Goal: Information Seeking & Learning: Learn about a topic

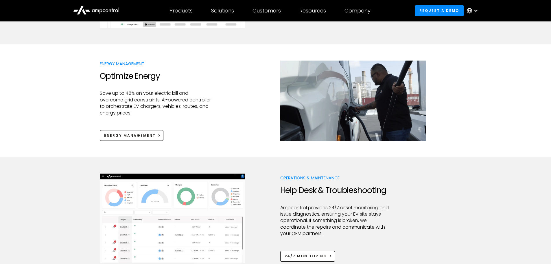
scroll to position [405, 0]
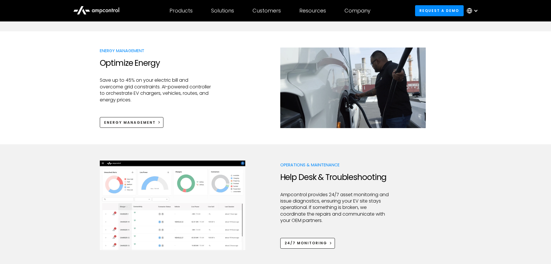
click at [223, 86] on div "Energy Management Optimize Energy Save up to 45% on your electric bill and over…" at bounding box center [276, 87] width 352 height 80
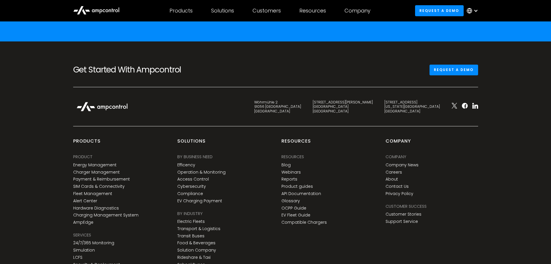
scroll to position [2083, 0]
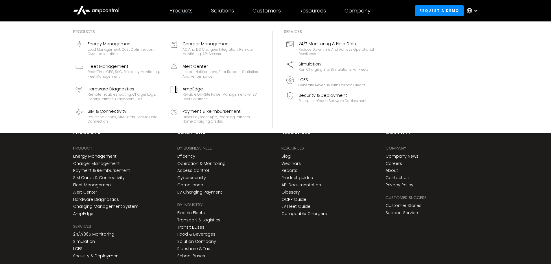
click at [182, 10] on div "Products" at bounding box center [181, 11] width 23 height 6
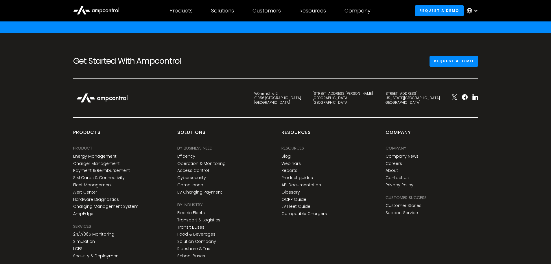
click at [106, 12] on icon at bounding box center [96, 10] width 46 height 14
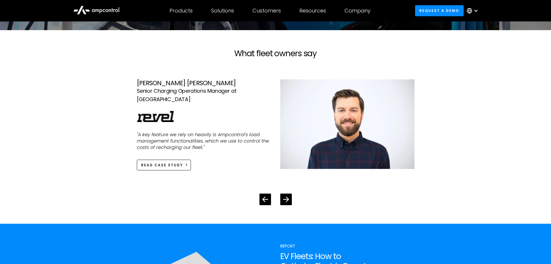
scroll to position [1089, 0]
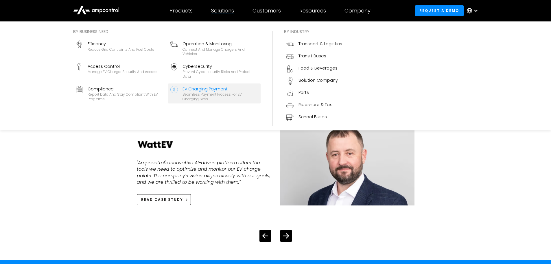
click at [195, 88] on div "EV Charging Payment" at bounding box center [221, 89] width 76 height 6
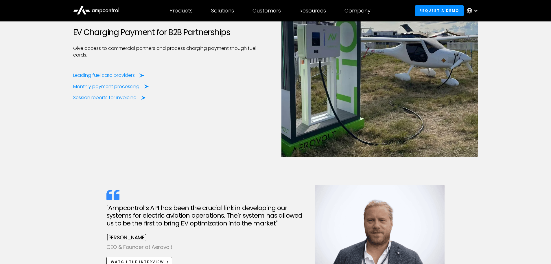
scroll to position [752, 0]
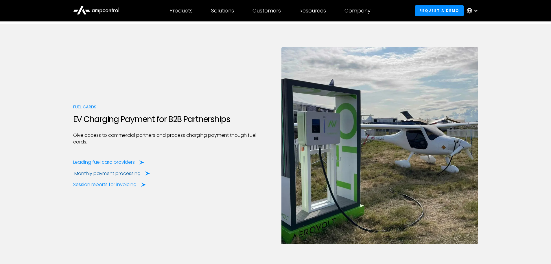
click at [123, 173] on div "Monthly payment processing" at bounding box center [107, 173] width 66 height 6
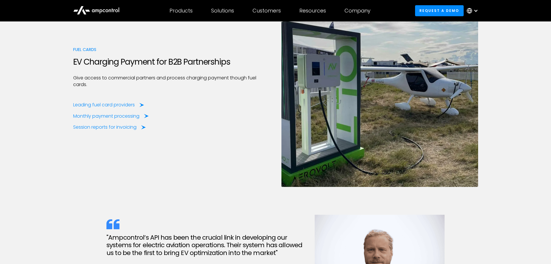
scroll to position [810, 0]
